Goal: Task Accomplishment & Management: Manage account settings

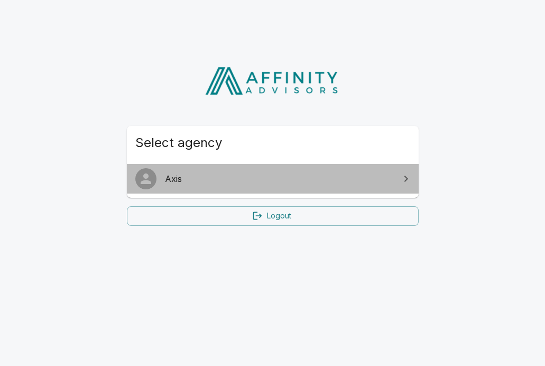
click at [174, 181] on span "Axis" at bounding box center [279, 178] width 228 height 13
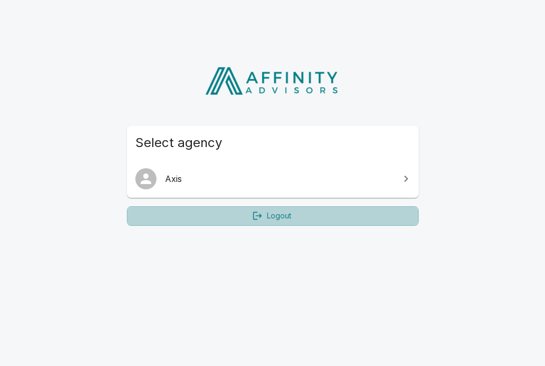
click at [336, 217] on link "Logout" at bounding box center [273, 216] width 292 height 20
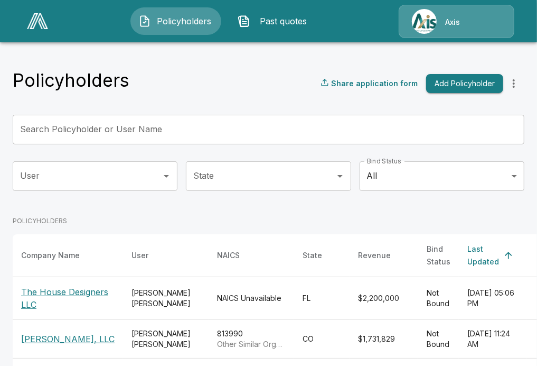
click at [439, 22] on div "Axis" at bounding box center [457, 21] width 116 height 33
click at [419, 18] on div "Axis" at bounding box center [457, 21] width 116 height 33
click at [447, 31] on div "Axis" at bounding box center [457, 21] width 116 height 33
click at [329, 77] on div "Policyholders Share application form Add Policyholder" at bounding box center [269, 83] width 512 height 29
